Goal: Task Accomplishment & Management: Complete application form

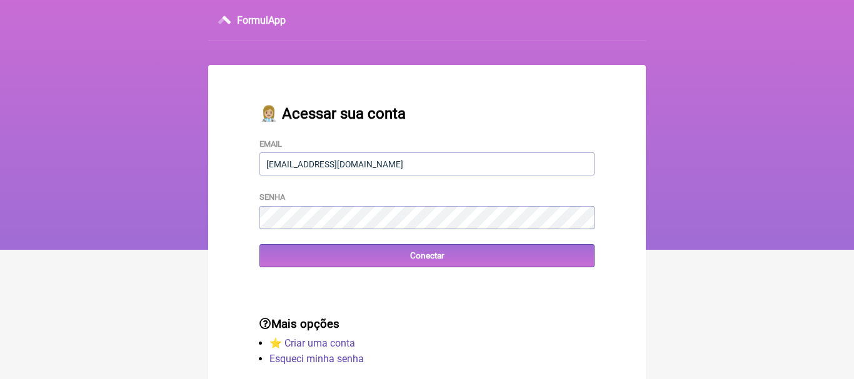
type input "[EMAIL_ADDRESS][DOMAIN_NAME]"
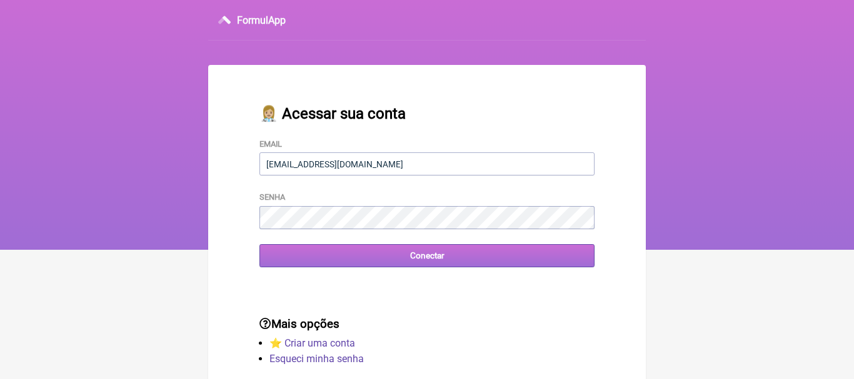
click at [406, 251] on input "Conectar" at bounding box center [426, 255] width 335 height 23
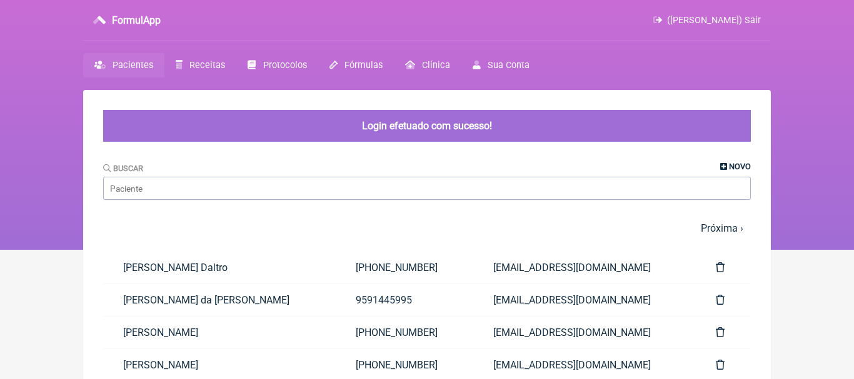
click at [729, 167] on span "Novo" at bounding box center [740, 166] width 22 height 9
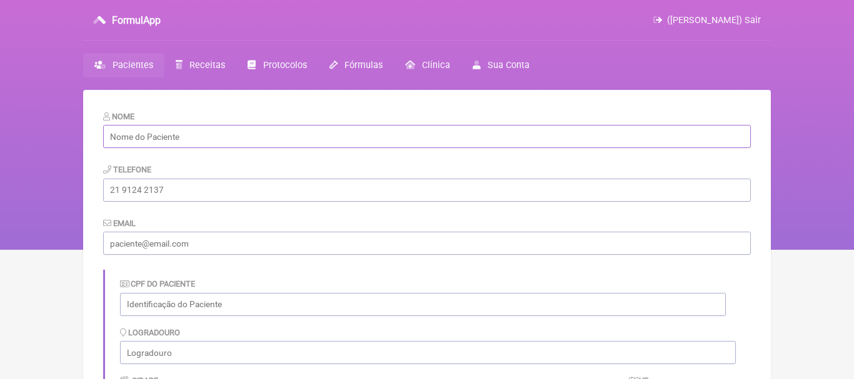
click at [311, 144] on input "text" at bounding box center [427, 136] width 648 height 23
click at [266, 141] on input "text" at bounding box center [427, 136] width 648 height 23
paste input "[PERSON_NAME]"
type input "[PERSON_NAME]"
click at [244, 195] on input "tel" at bounding box center [427, 190] width 648 height 23
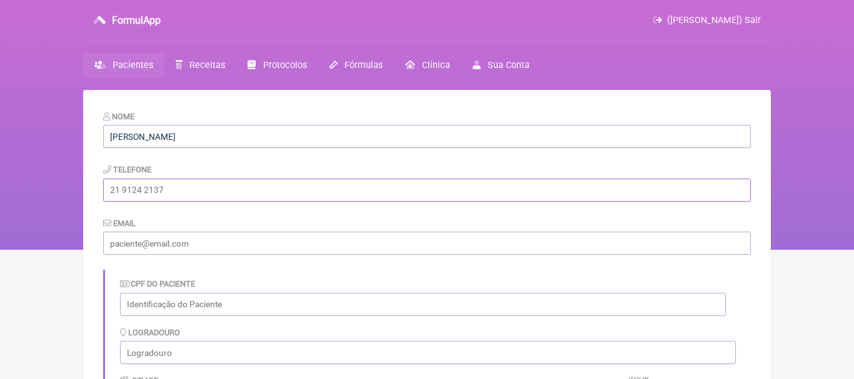
paste input "[PHONE_NUMBER]"
type input "[PHONE_NUMBER]"
click at [246, 239] on input "email" at bounding box center [427, 243] width 648 height 23
paste input "[EMAIL_ADDRESS][DOMAIN_NAME]"
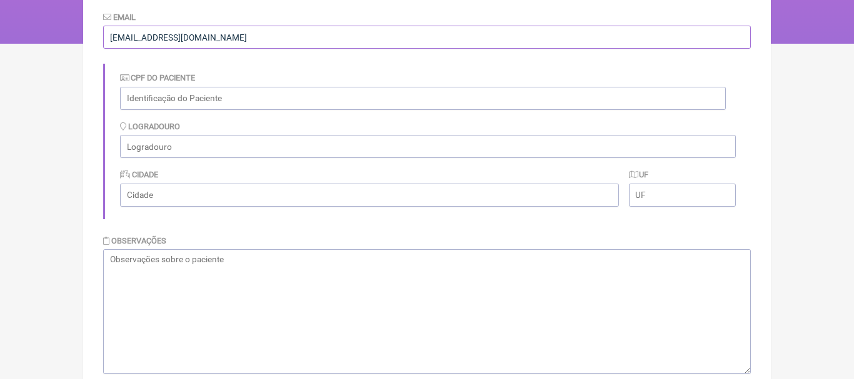
scroll to position [279, 0]
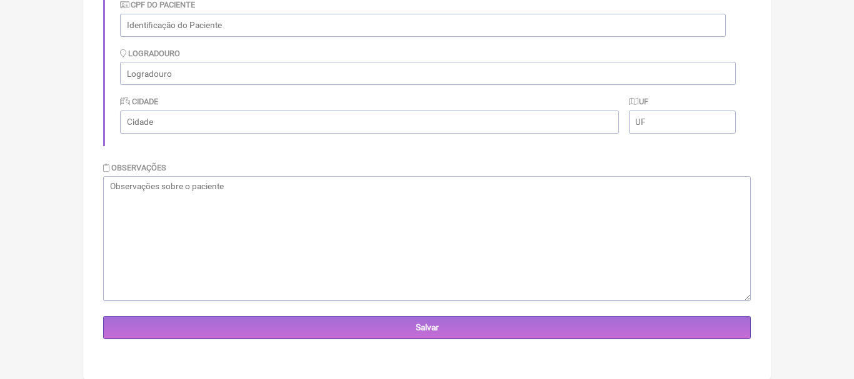
type input "[EMAIL_ADDRESS][DOMAIN_NAME]"
click at [576, 220] on textarea at bounding box center [427, 238] width 648 height 125
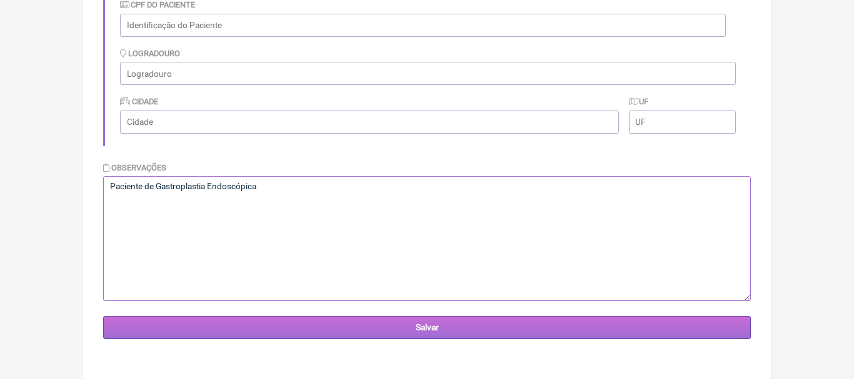
type textarea "Paciente de Gastroplastia Endoscópica"
click at [431, 329] on input "Salvar" at bounding box center [427, 327] width 648 height 23
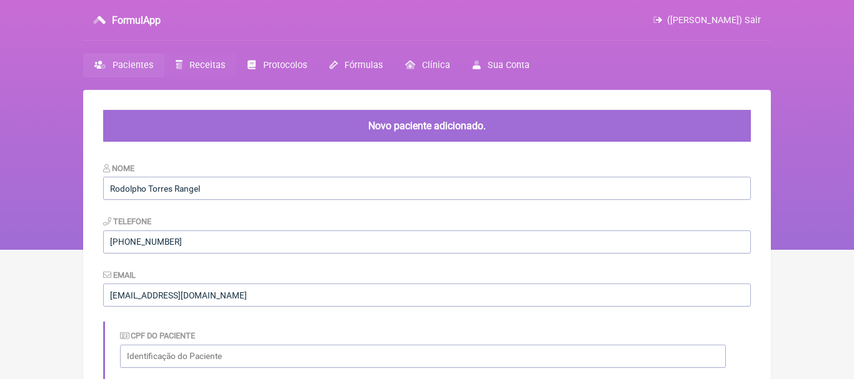
click at [193, 66] on span "Receitas" at bounding box center [207, 65] width 36 height 11
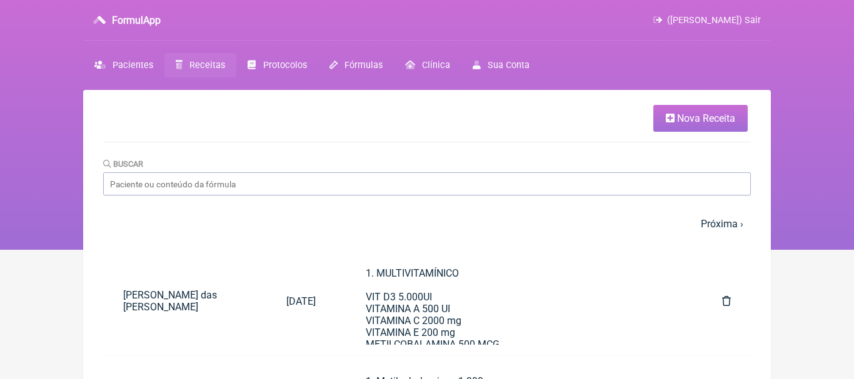
click at [671, 117] on icon at bounding box center [670, 118] width 9 height 10
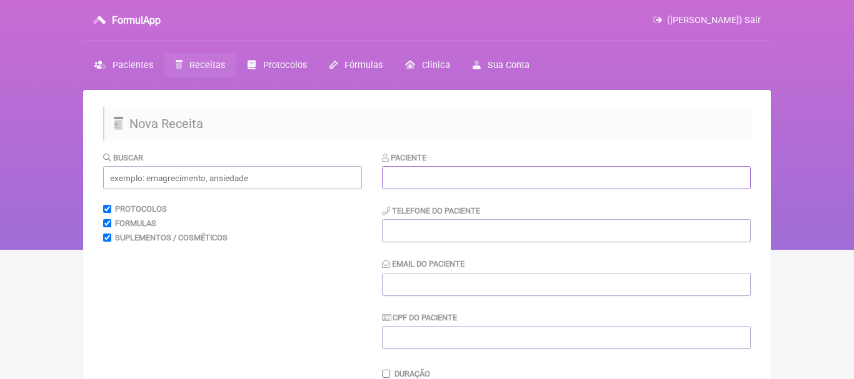
click at [473, 182] on input "text" at bounding box center [566, 177] width 369 height 23
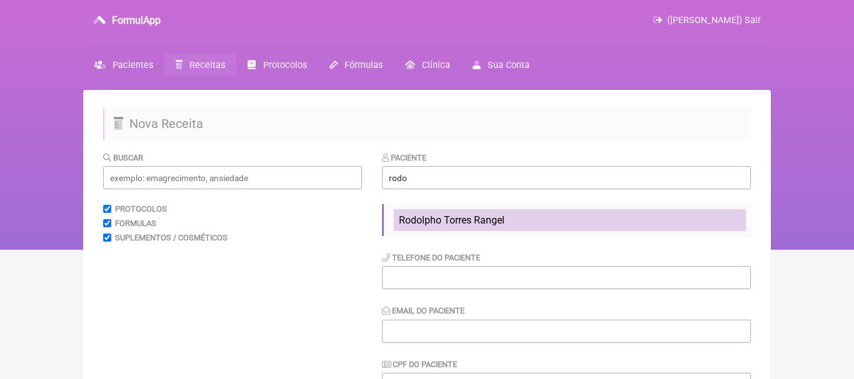
click at [416, 221] on span "Rodolpho Torres Rangel" at bounding box center [452, 220] width 106 height 12
type input "Rodolpho Torres Rangel"
type input "(21) 99961-3000"
type input "rodolphotorresrangel@gmail.com"
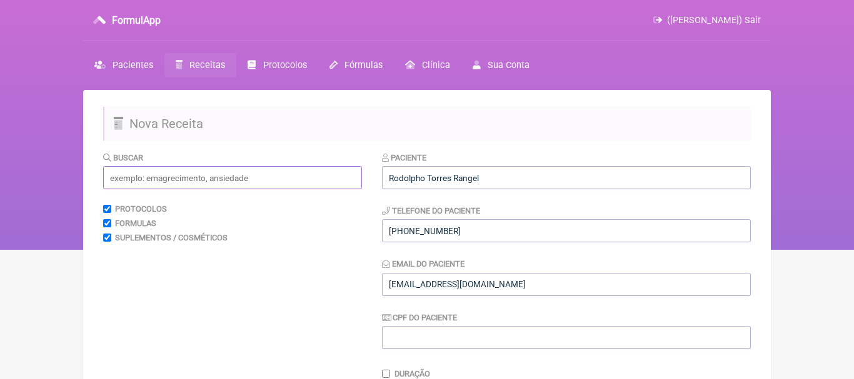
click at [306, 184] on input "text" at bounding box center [232, 177] width 259 height 23
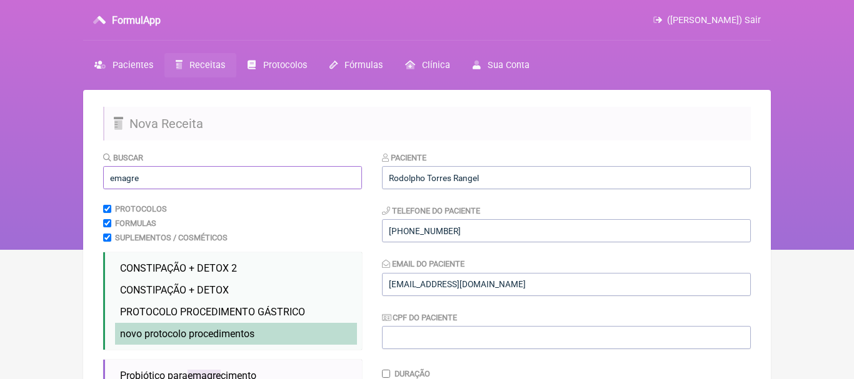
type input "emagre"
click at [231, 341] on li "novo protocolo procedimentos emagre cimento novo" at bounding box center [236, 334] width 242 height 22
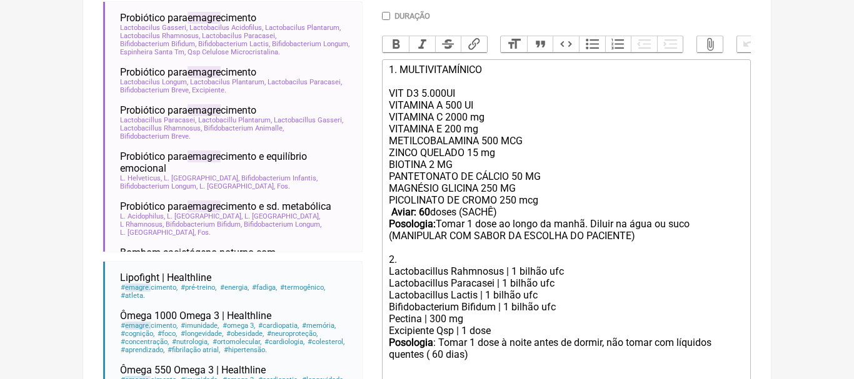
scroll to position [379, 0]
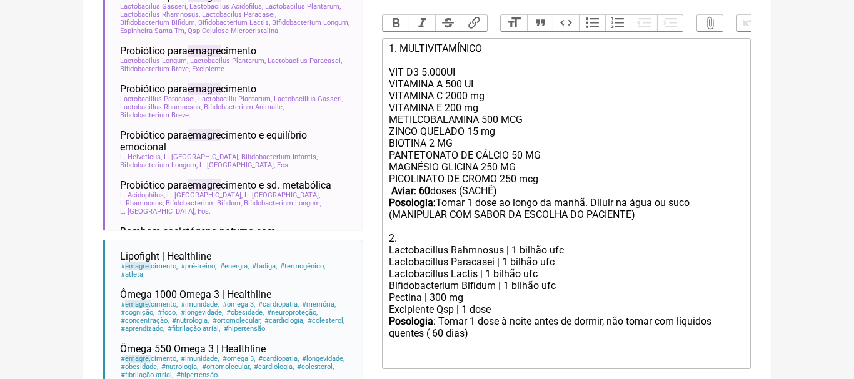
click at [425, 193] on strong "Aviar: 60" at bounding box center [410, 191] width 39 height 12
click at [439, 333] on div "Posologia : Tomar 1 dose à noite antes de dormir, não tomar com líquidos quente…" at bounding box center [566, 340] width 355 height 49
click at [590, 205] on div "PANTETONATO DE CÁLCIO 50 MG MAGNÉSIO GLICINA 250 MG PICOLINATO DE CROMO 250 mcg…" at bounding box center [566, 196] width 355 height 95
click at [615, 203] on div "PANTETONATO DE CÁLCIO 50 MG MAGNÉSIO GLICINA 250 MG PICOLINATO DE CROMO 250 mcg…" at bounding box center [566, 196] width 355 height 95
type trix-editor "<div>1. MULTIVITAMÍNICO<br><br>VIT D3 5.000UI<br>VITAMINA A 500 UI<br>&nbsp;VIT…"
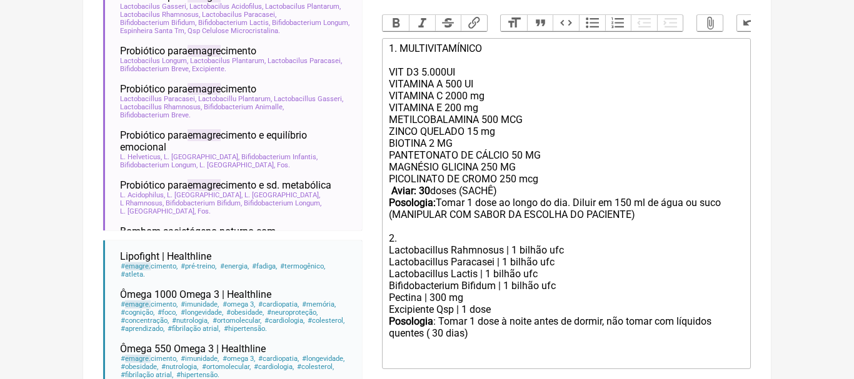
scroll to position [495, 0]
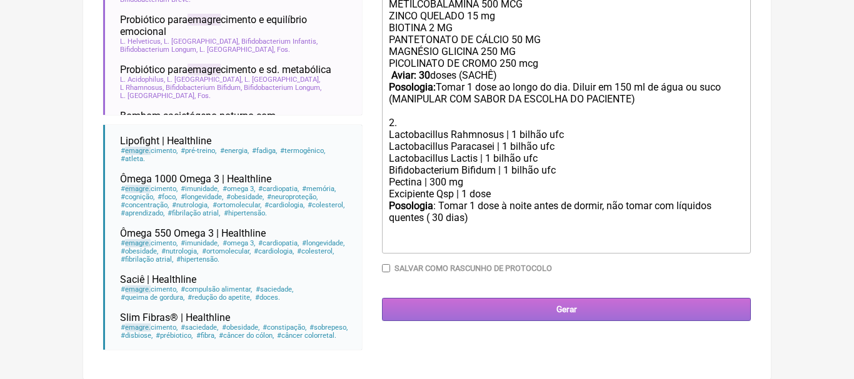
click at [582, 306] on input "Gerar" at bounding box center [566, 309] width 369 height 23
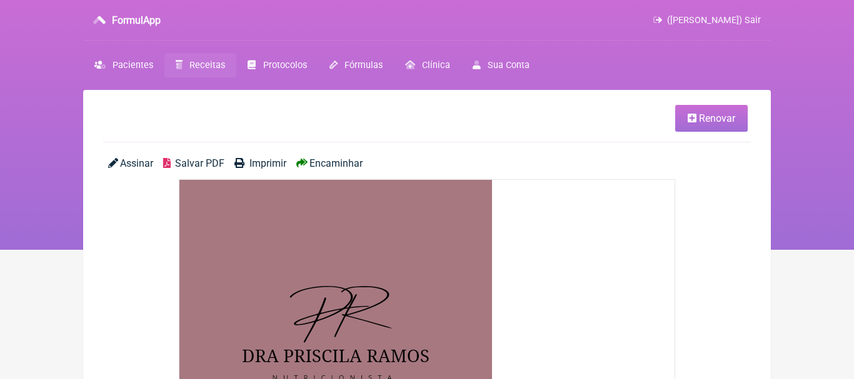
click at [350, 159] on span "Encaminhar" at bounding box center [335, 164] width 53 height 12
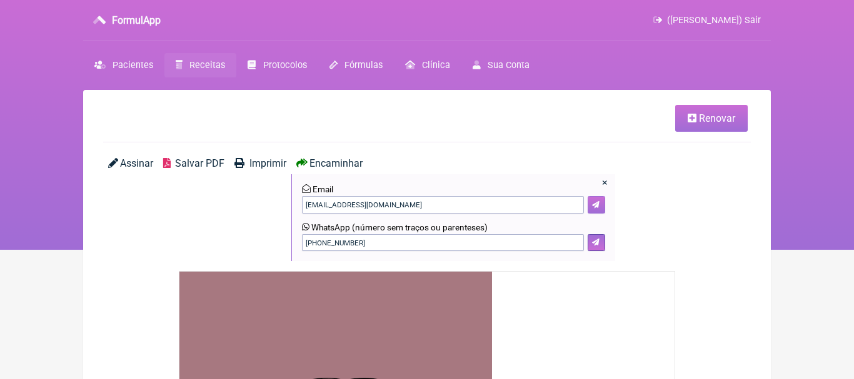
click at [598, 206] on icon at bounding box center [596, 205] width 8 height 8
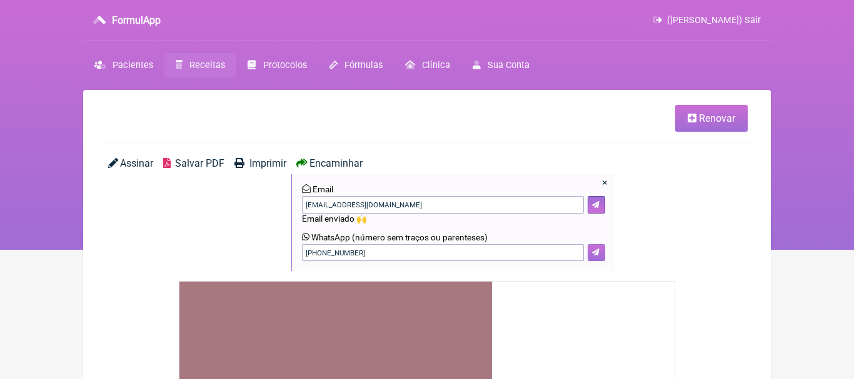
click at [598, 253] on icon at bounding box center [596, 253] width 8 height 8
